Goal: Task Accomplishment & Management: Use online tool/utility

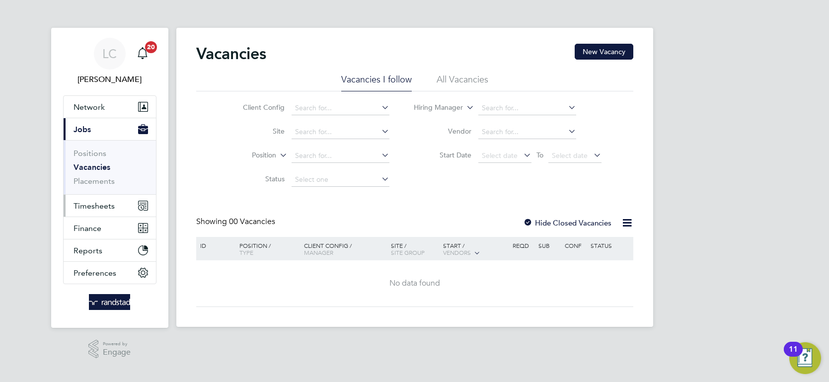
click at [120, 203] on button "Timesheets" at bounding box center [110, 206] width 92 height 22
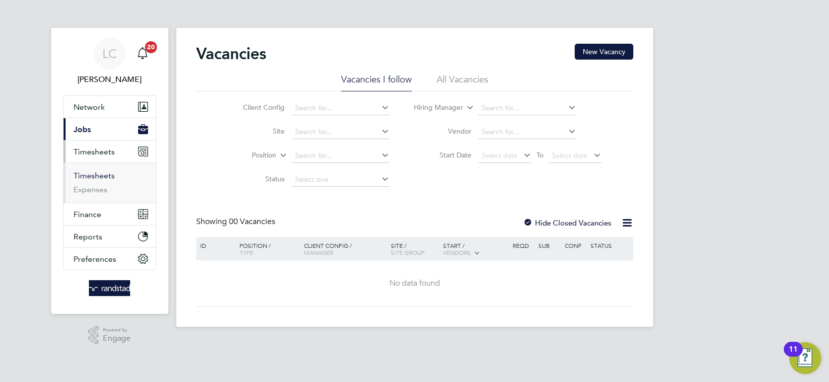
click at [100, 172] on link "Timesheets" at bounding box center [94, 175] width 41 height 9
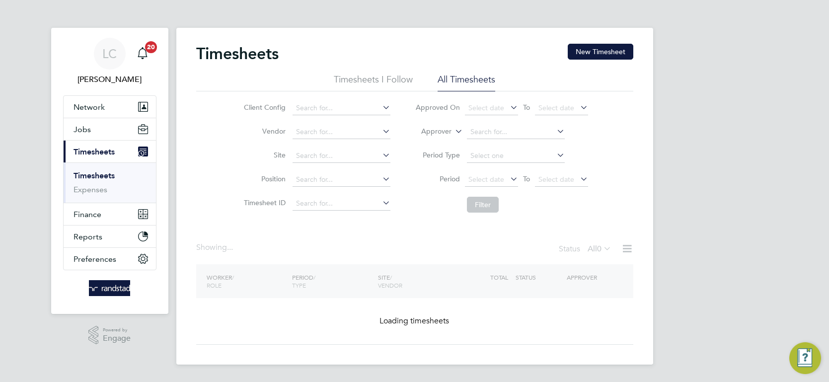
click at [443, 121] on li "Approver" at bounding box center [502, 132] width 198 height 24
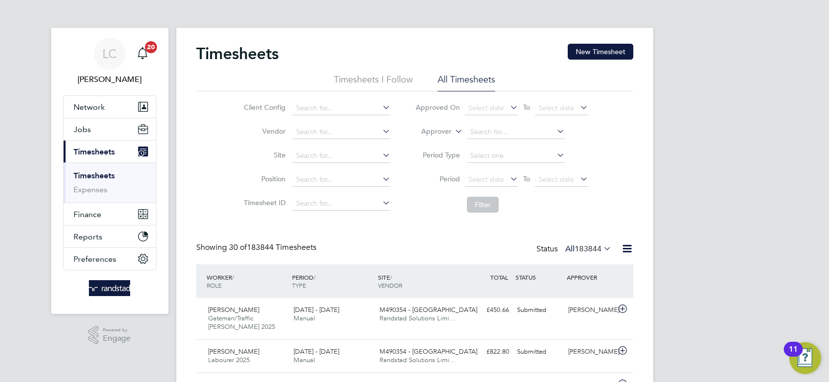
click at [443, 130] on label "Approver" at bounding box center [429, 132] width 45 height 10
click at [421, 143] on li "Worker" at bounding box center [427, 143] width 49 height 13
click at [478, 128] on input at bounding box center [516, 132] width 98 height 14
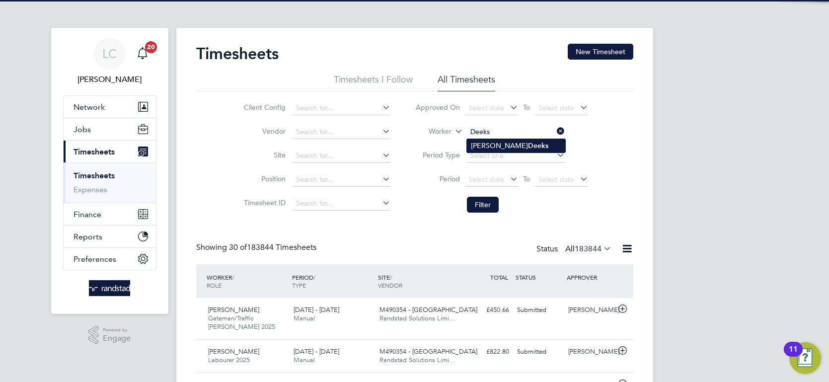
click at [488, 142] on li "[PERSON_NAME]" at bounding box center [516, 145] width 98 height 13
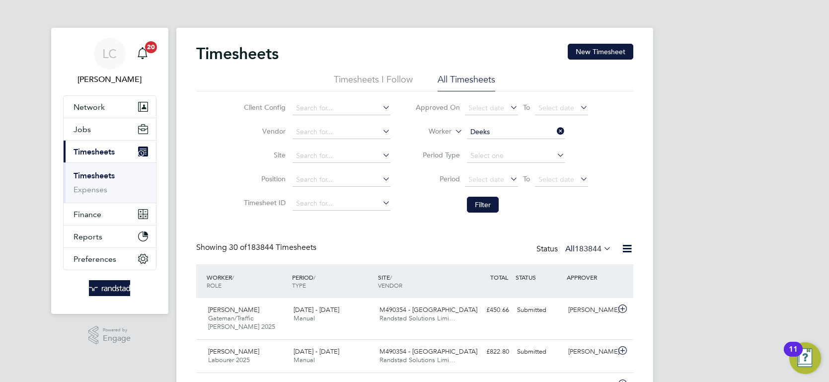
type input "[PERSON_NAME]"
click at [490, 208] on button "Filter" at bounding box center [483, 205] width 32 height 16
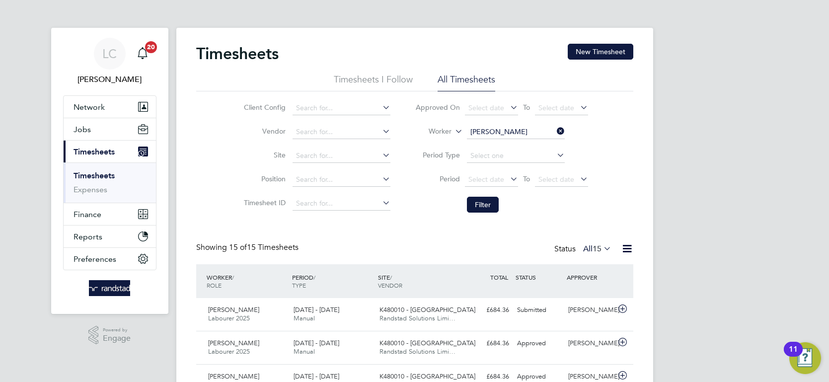
drag, startPoint x: 561, startPoint y: 130, endPoint x: 535, endPoint y: 134, distance: 25.6
click at [555, 130] on icon at bounding box center [555, 131] width 0 height 14
click at [532, 134] on input at bounding box center [516, 132] width 98 height 14
click at [536, 144] on li "[PERSON_NAME]" at bounding box center [516, 145] width 98 height 13
type input "[PERSON_NAME]"
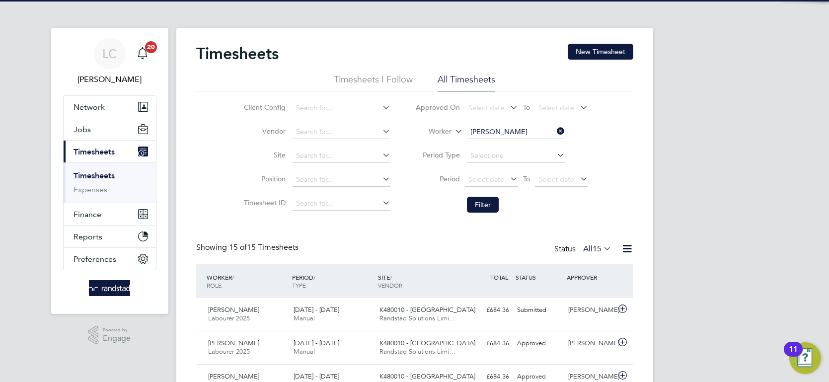
click at [487, 190] on li "Period Select date To Select date" at bounding box center [502, 180] width 198 height 24
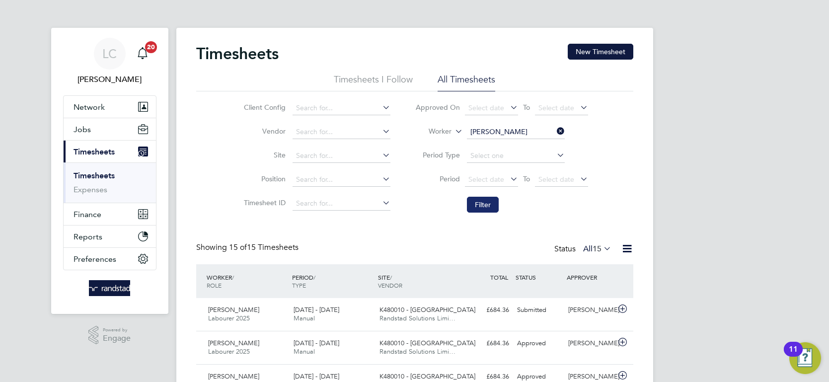
click at [490, 212] on button "Filter" at bounding box center [483, 205] width 32 height 16
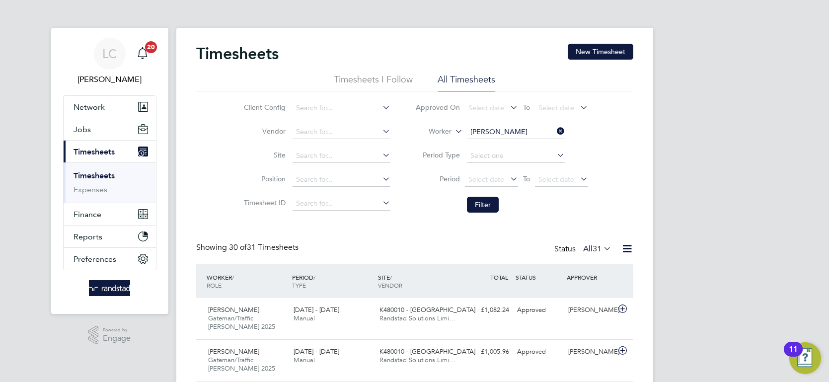
click at [566, 133] on li "Worker [PERSON_NAME]" at bounding box center [502, 132] width 198 height 24
click at [555, 131] on icon at bounding box center [555, 131] width 0 height 14
click at [516, 129] on input at bounding box center [516, 132] width 98 height 14
click at [528, 142] on b "Somner" at bounding box center [540, 146] width 25 height 8
type input "[PERSON_NAME]"
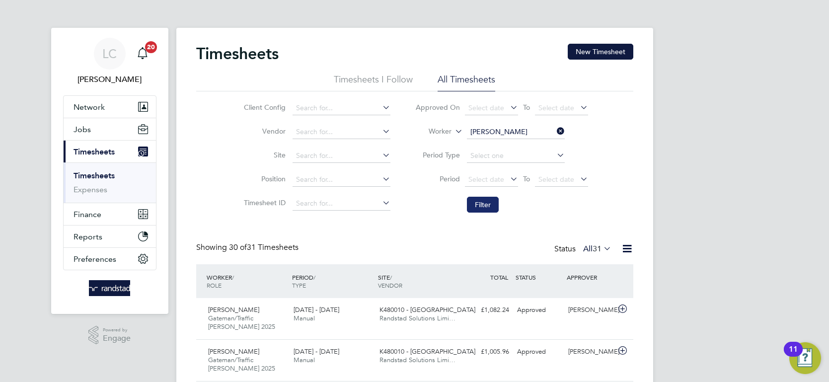
click at [491, 201] on button "Filter" at bounding box center [483, 205] width 32 height 16
